Goal: Information Seeking & Learning: Understand process/instructions

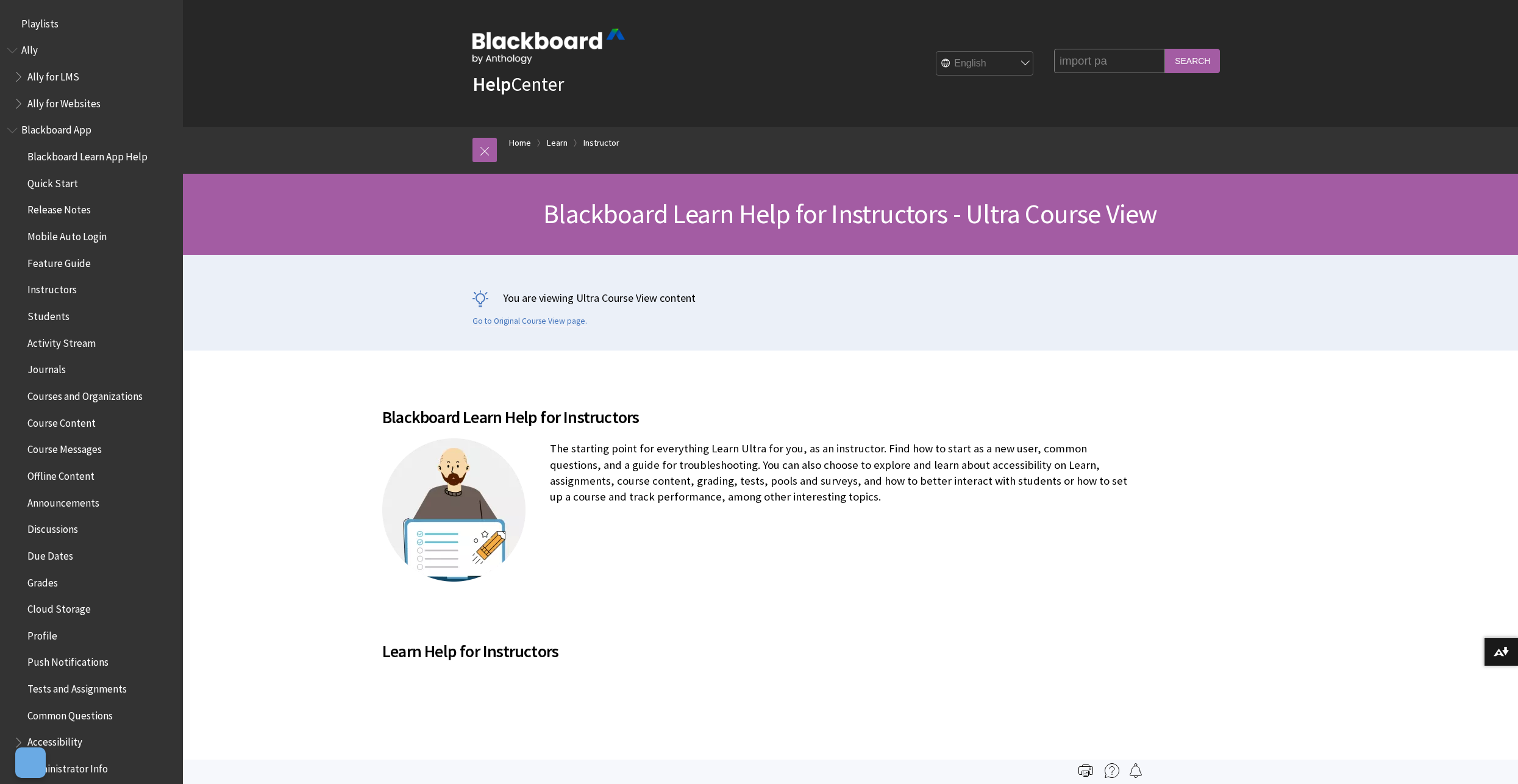
scroll to position [1474, 0]
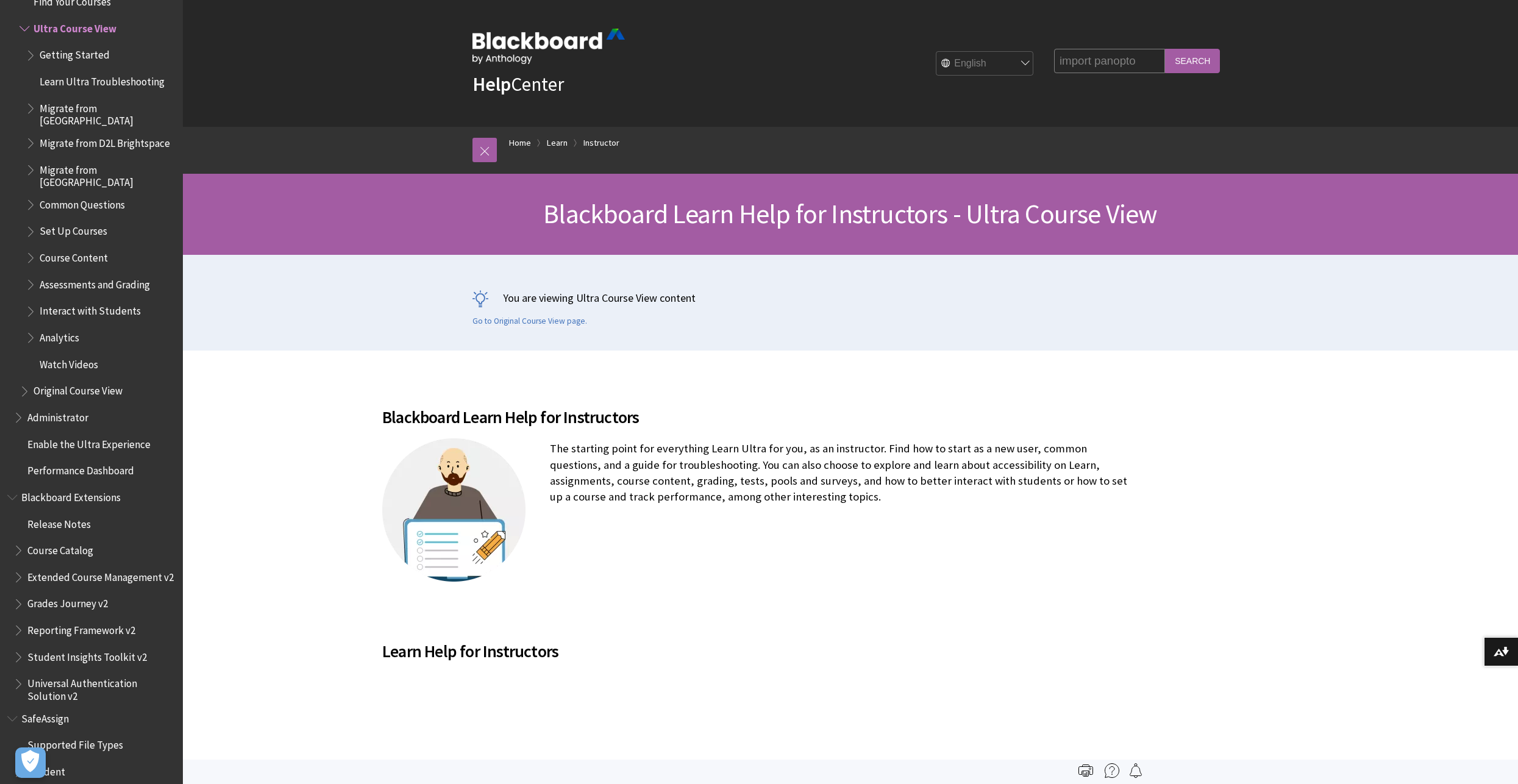
type input "import panopto"
click at [1165, 49] on input "Search" at bounding box center [1192, 60] width 55 height 24
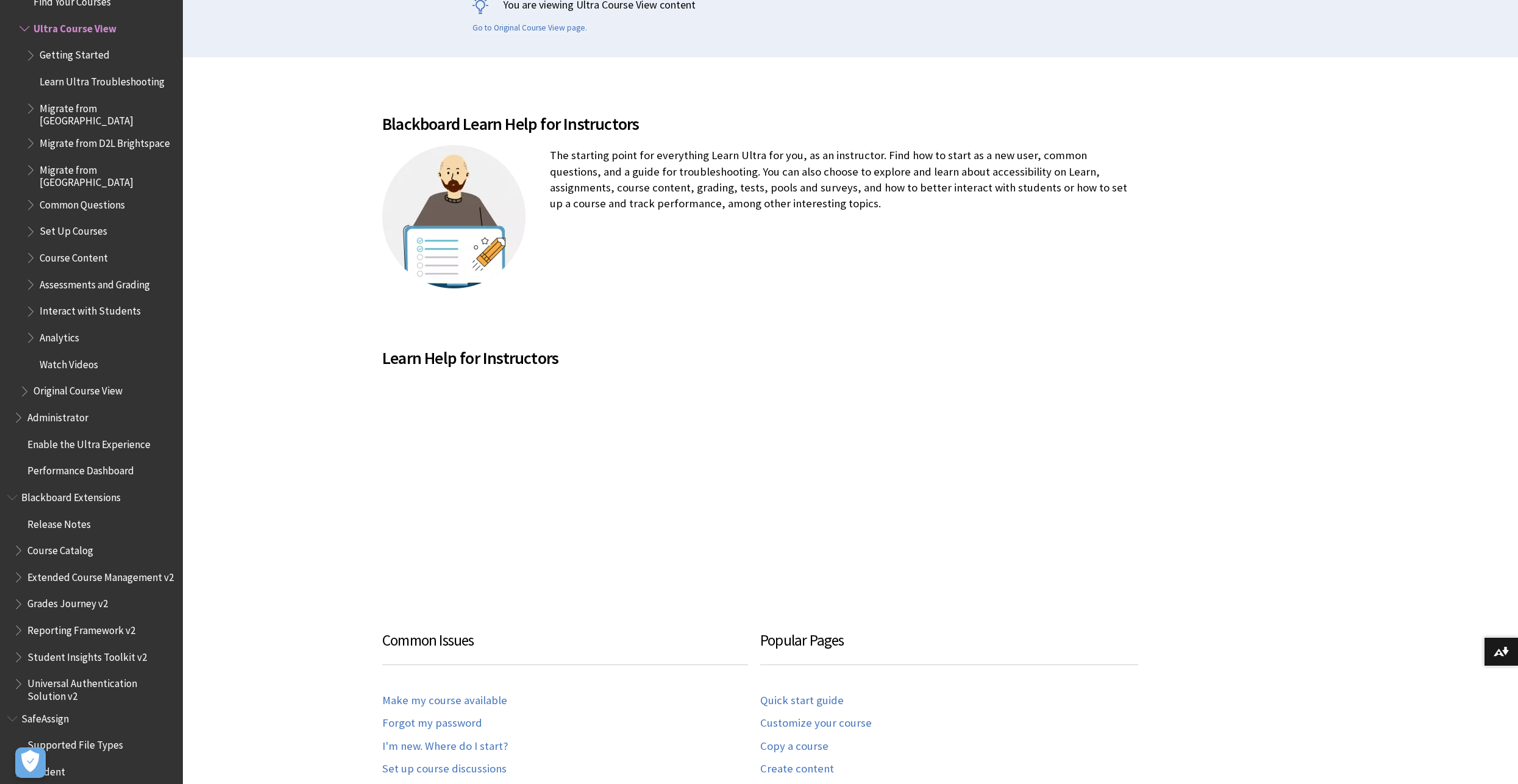
scroll to position [304, 0]
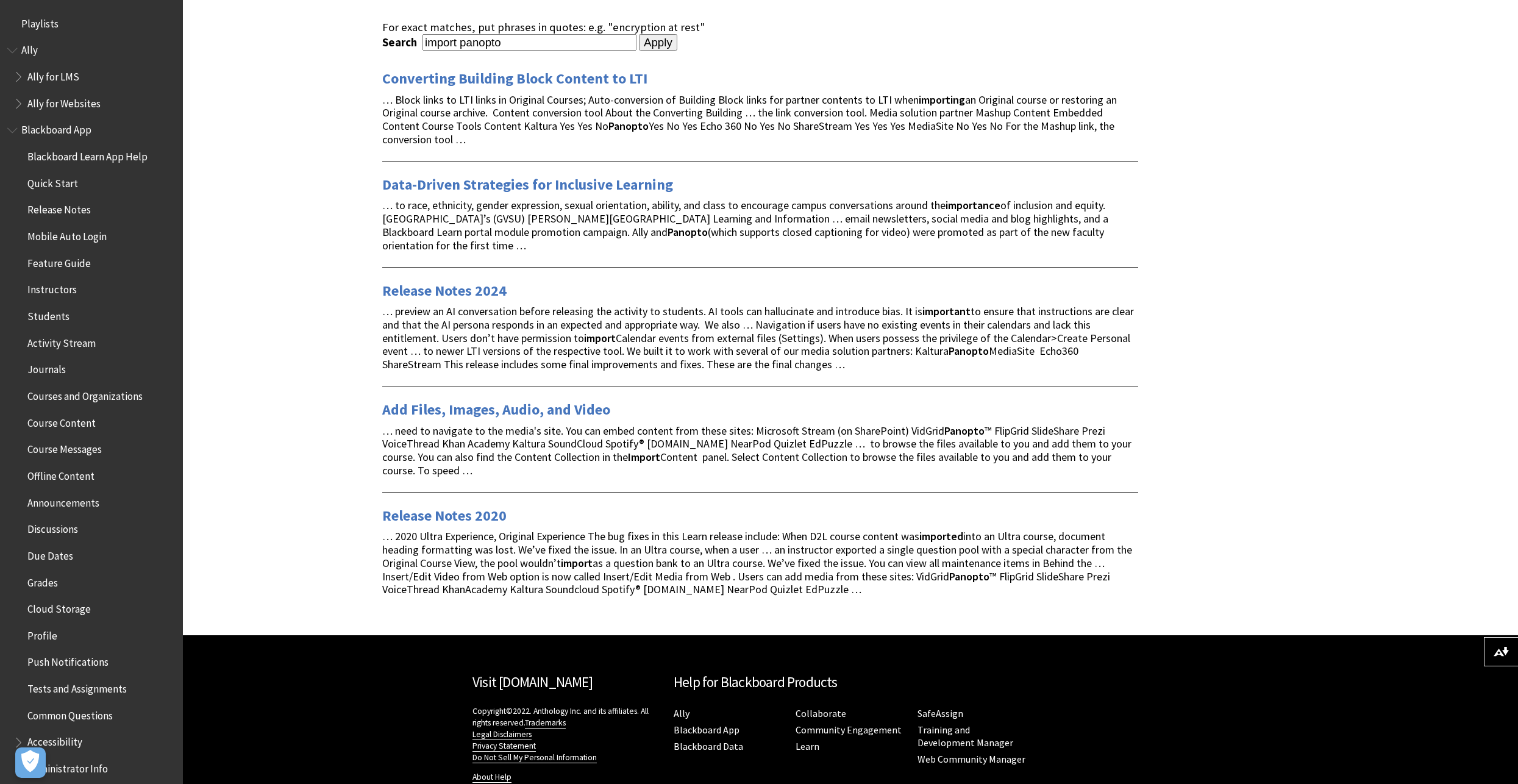
scroll to position [183, 0]
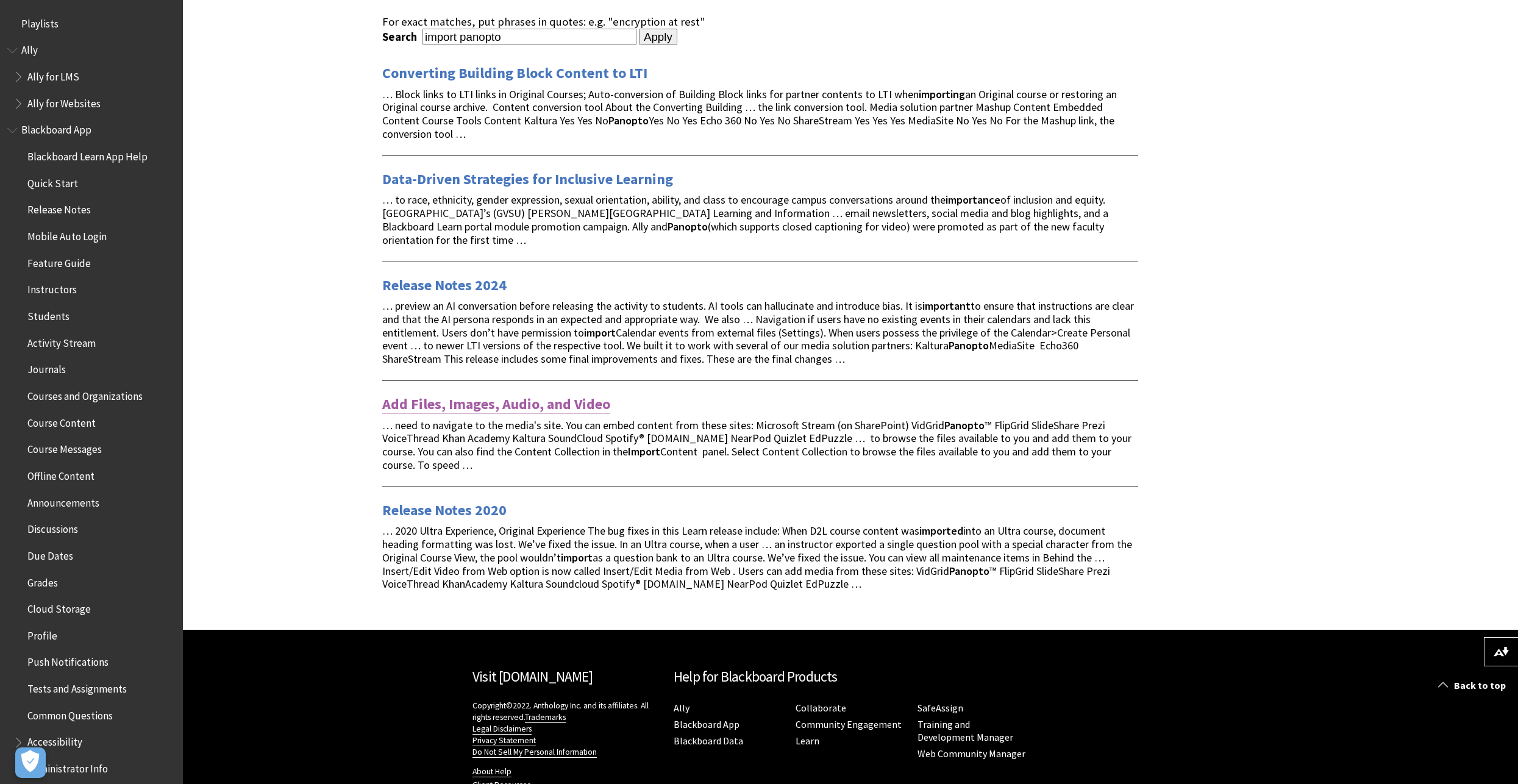
click at [578, 405] on link "Add Files, Images, Audio, and Video" at bounding box center [496, 404] width 228 height 20
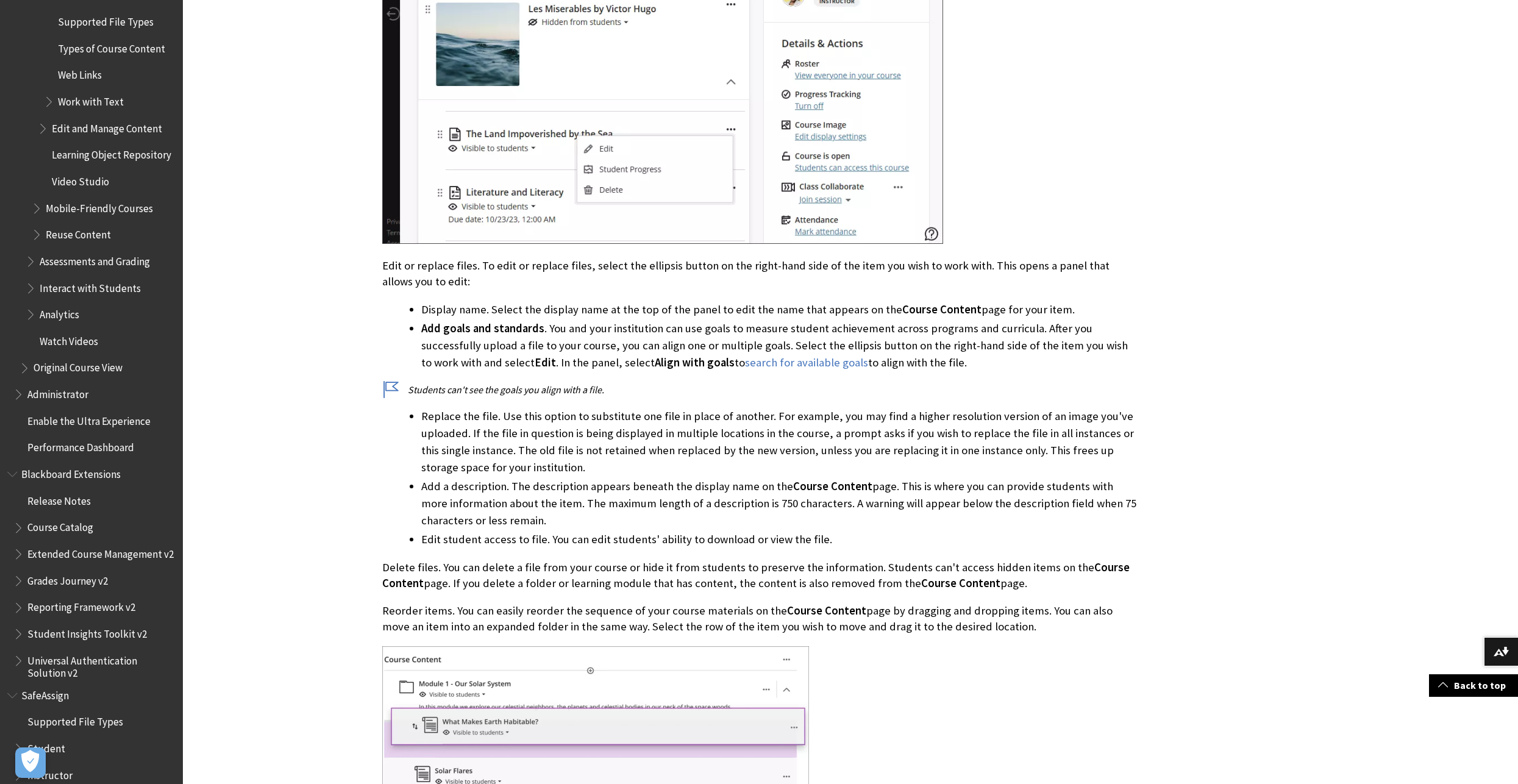
scroll to position [3351, 0]
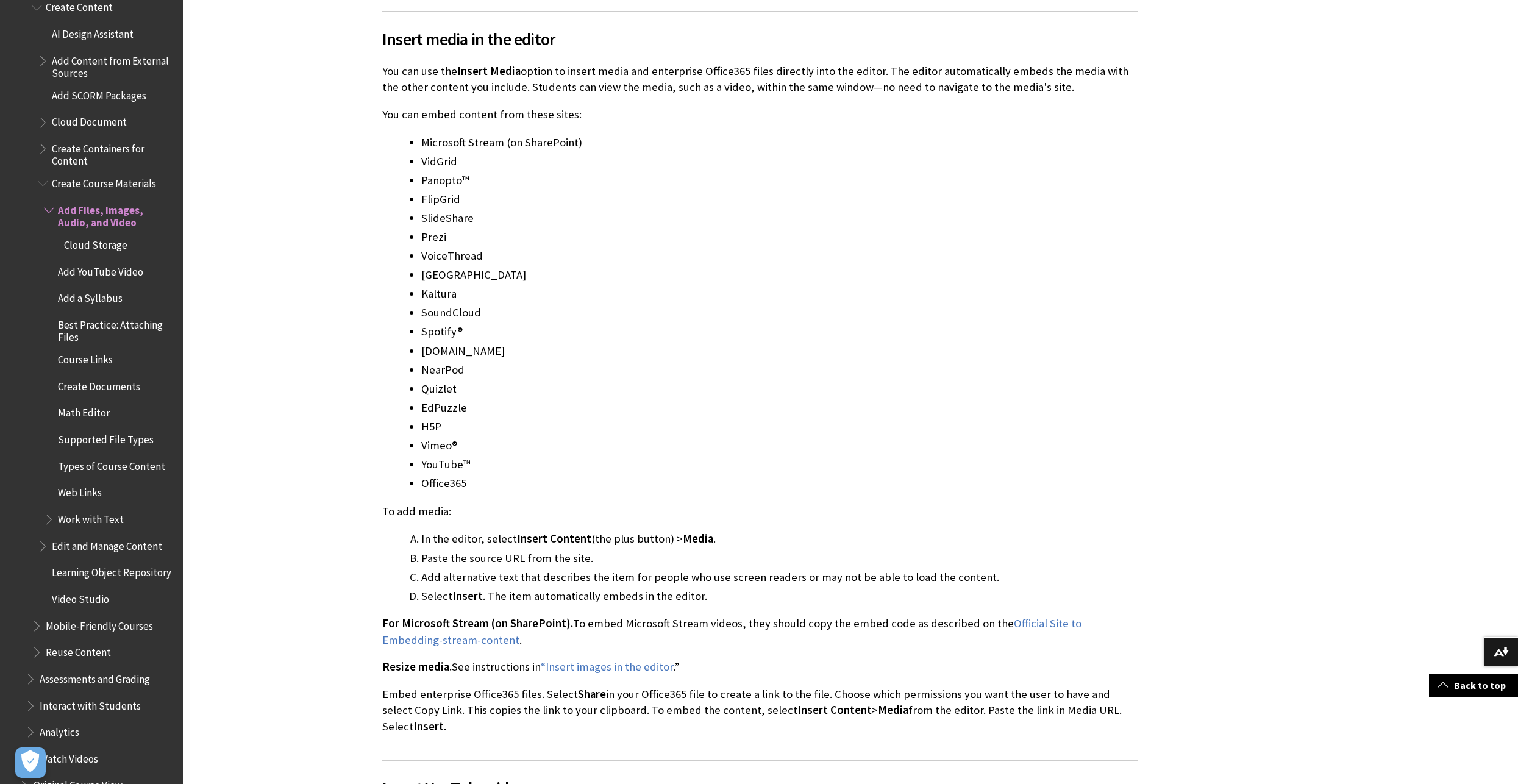
scroll to position [1849, 0]
